Goal: Task Accomplishment & Management: Manage account settings

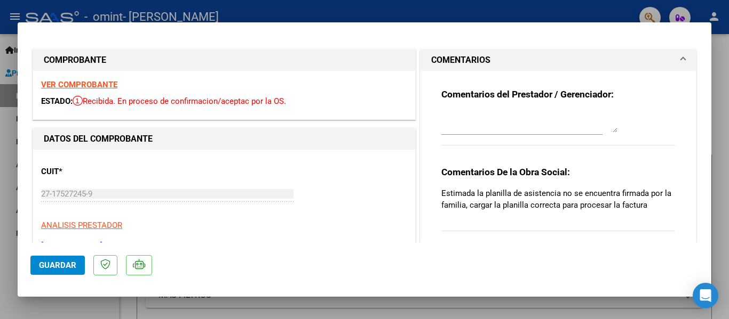
click at [50, 261] on span "Guardar" at bounding box center [57, 266] width 37 height 10
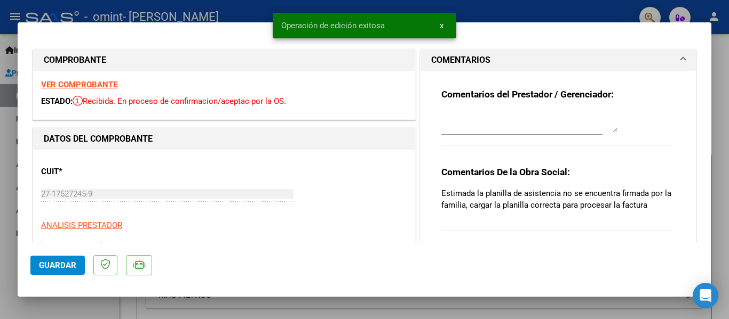
click at [110, 84] on strong "VER COMPROBANTE" at bounding box center [79, 85] width 76 height 10
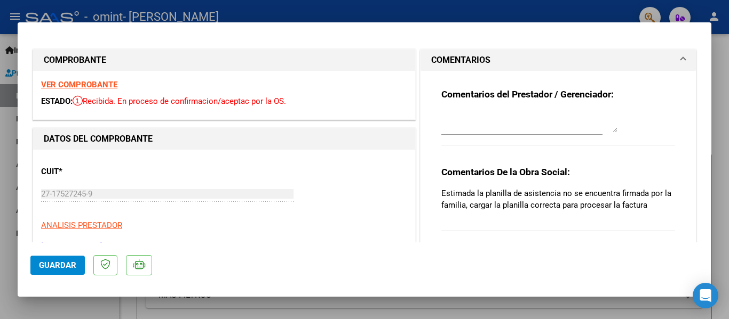
click at [484, 119] on textarea at bounding box center [529, 121] width 176 height 21
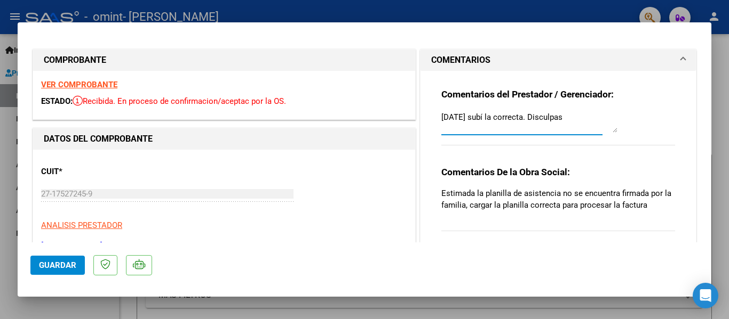
type textarea "[DATE] subí la correcta. Disculpas"
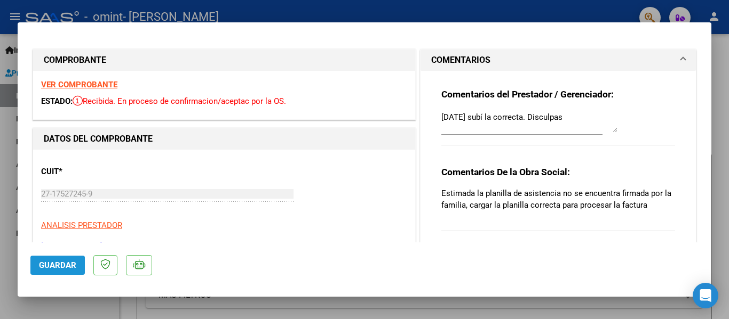
drag, startPoint x: 52, startPoint y: 267, endPoint x: 241, endPoint y: 241, distance: 190.6
click at [53, 267] on span "Guardar" at bounding box center [57, 266] width 37 height 10
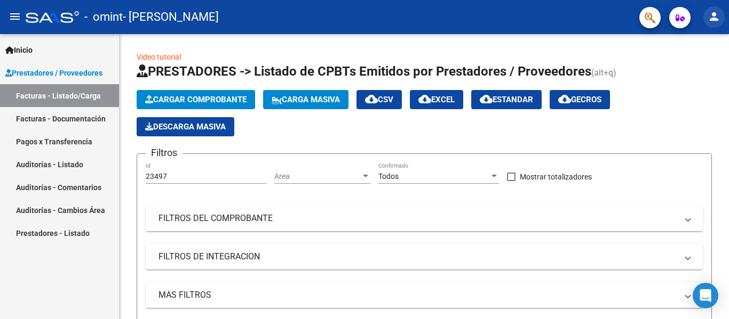
click at [711, 21] on mat-icon "person" at bounding box center [713, 16] width 13 height 13
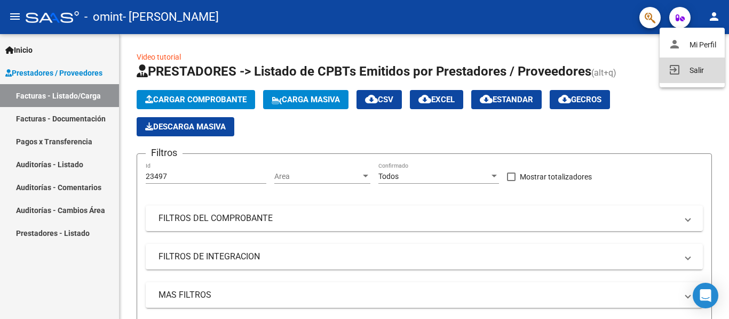
click at [698, 69] on button "exit_to_app Salir" at bounding box center [691, 71] width 65 height 26
